Goal: Transaction & Acquisition: Purchase product/service

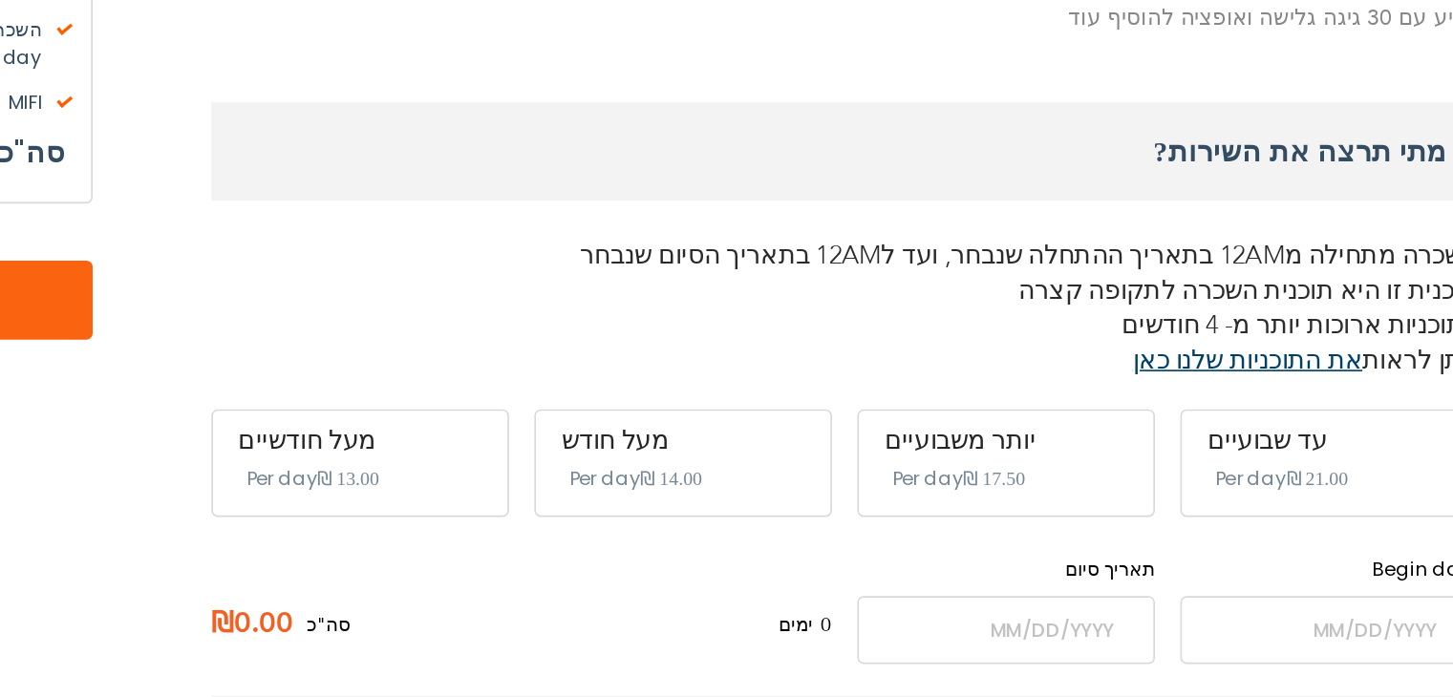
scroll to position [408, 0]
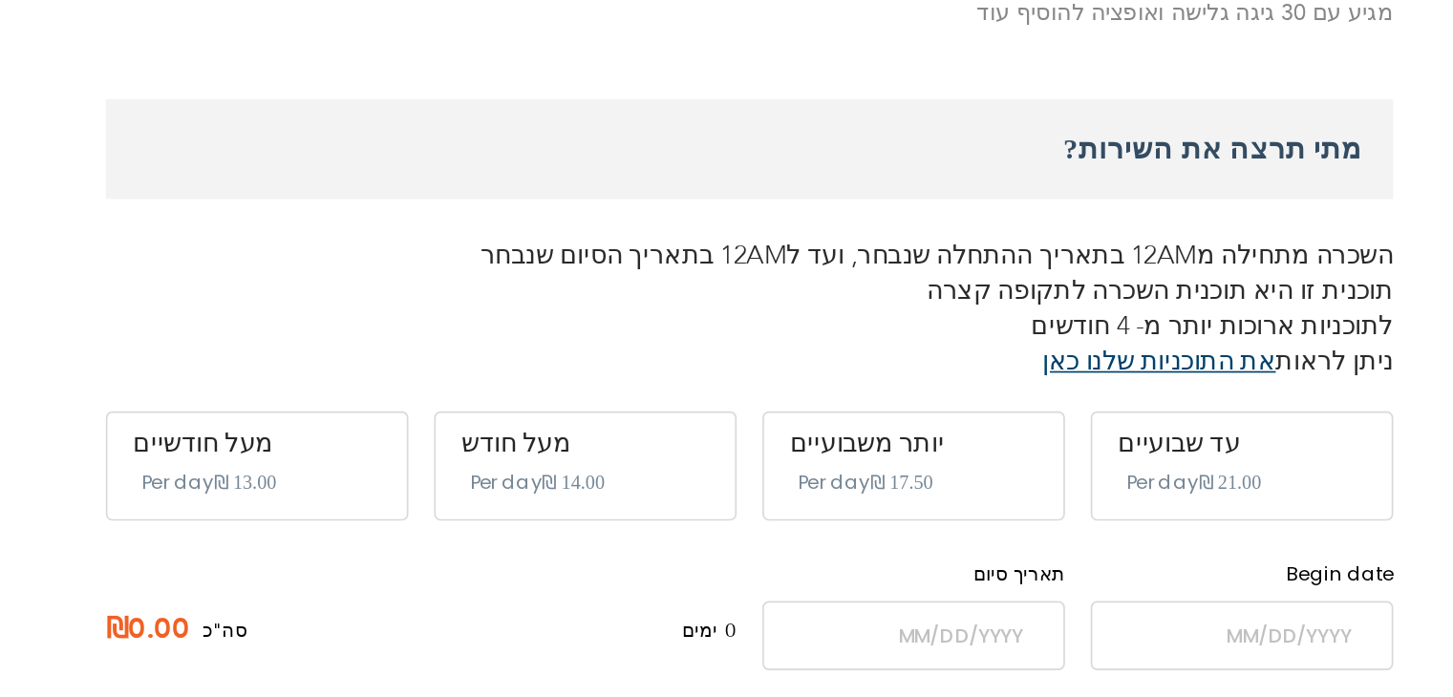
click at [1101, 297] on p "תוכנית זו היא תוכנית השכרה לתקופה קצרה לתוכניות ארוכות יותר מ- 4 חודשים ניתן לר…" at bounding box center [925, 314] width 764 height 63
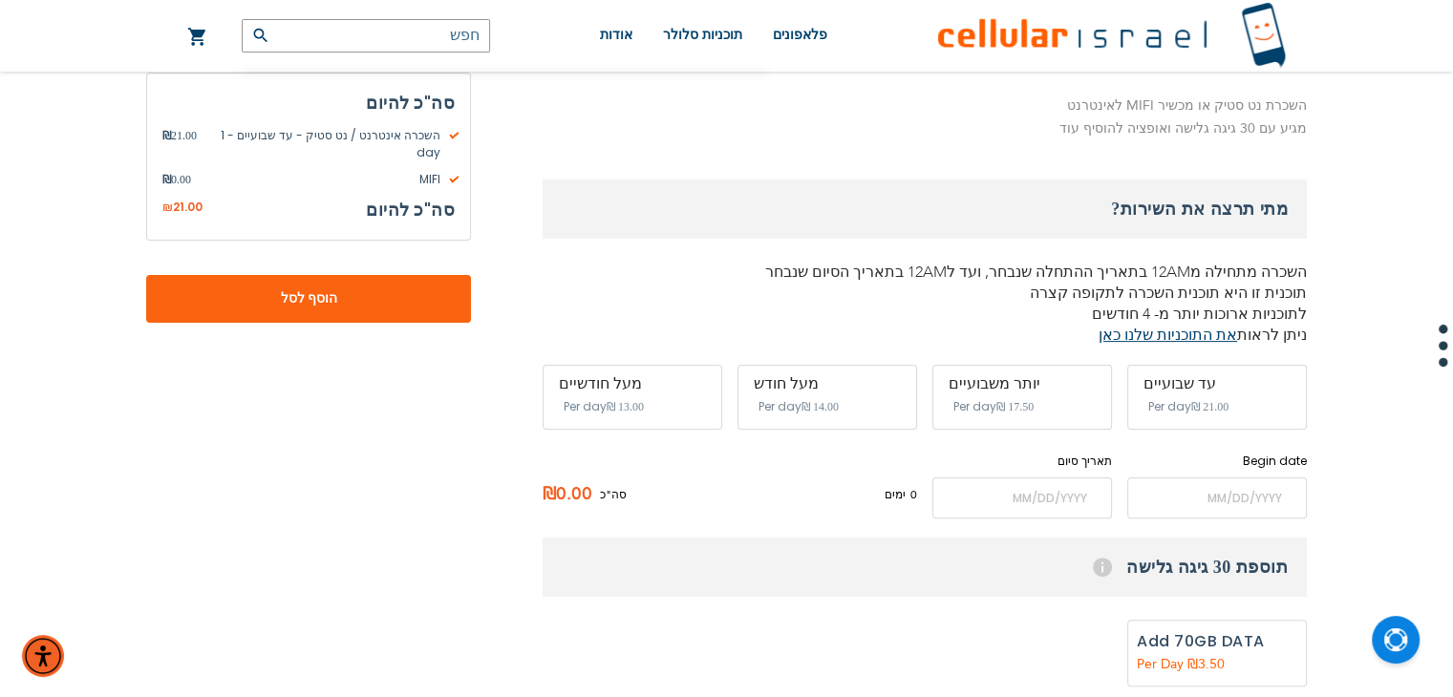
click at [1221, 385] on div "עד שבועיים" at bounding box center [1216, 383] width 147 height 17
click at [1168, 406] on span "Per day" at bounding box center [1169, 406] width 43 height 17
